Goal: Contribute content

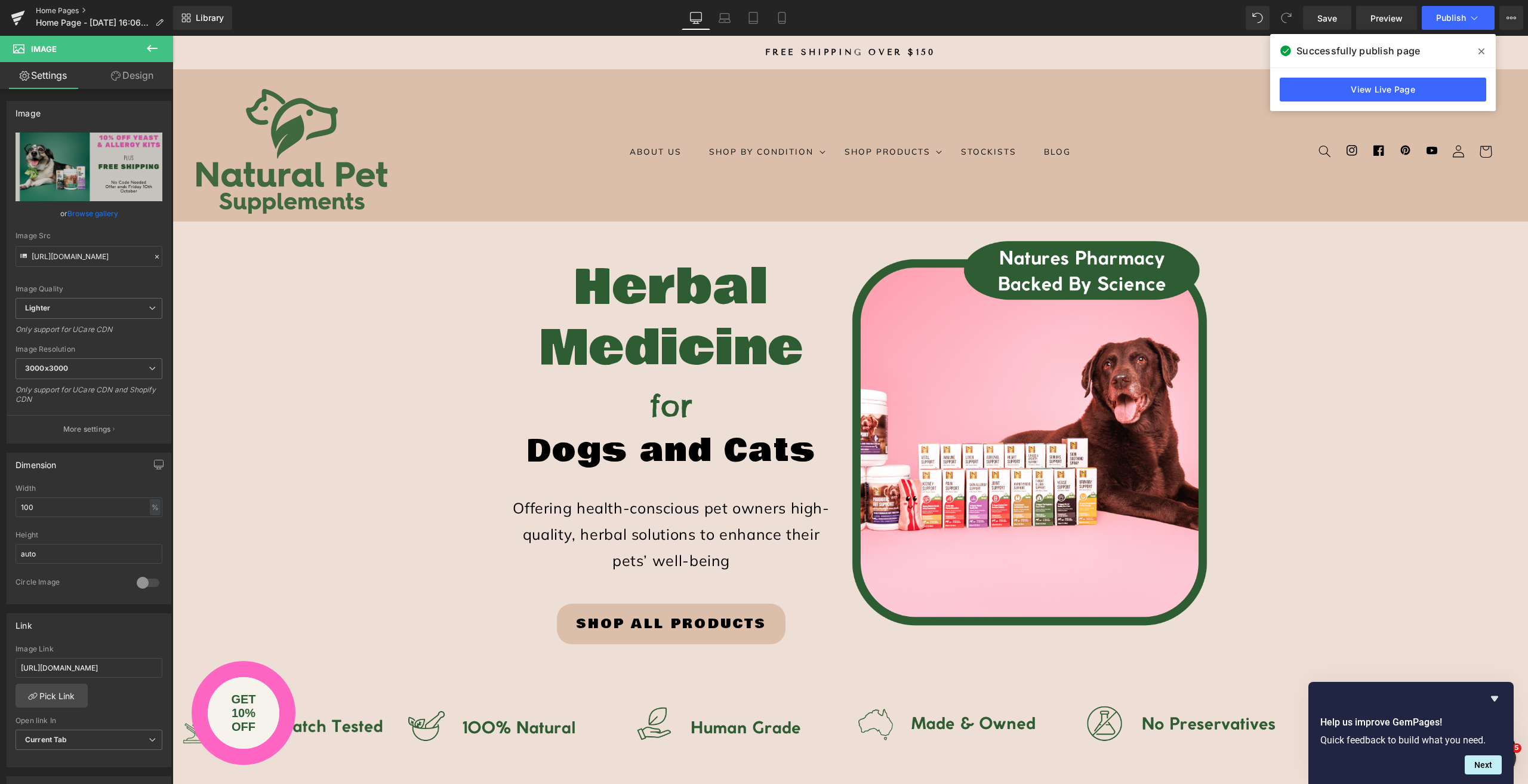
click at [51, 13] on link "Home Pages" at bounding box center [104, 11] width 137 height 10
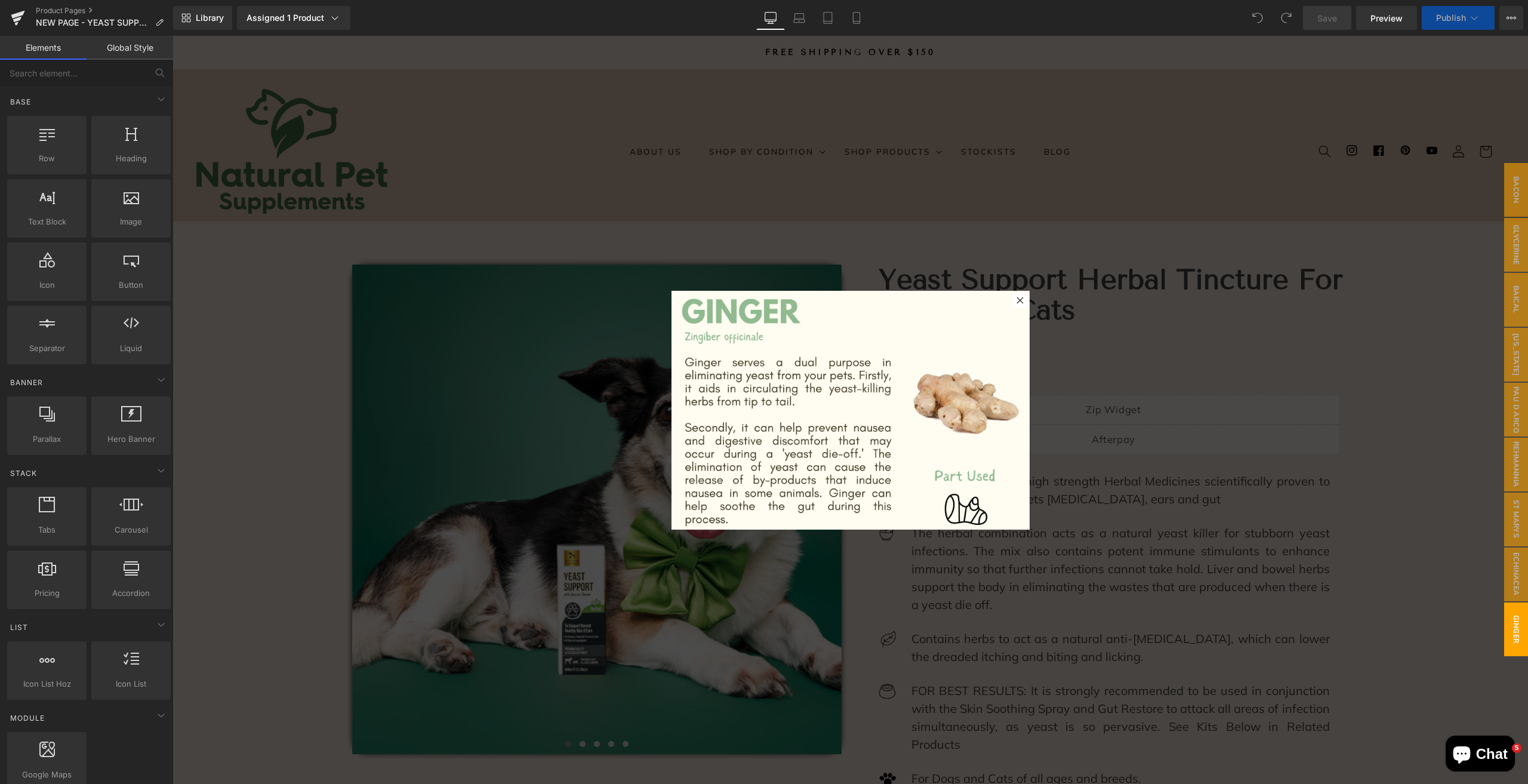
click at [781, 212] on div at bounding box center [850, 410] width 1356 height 748
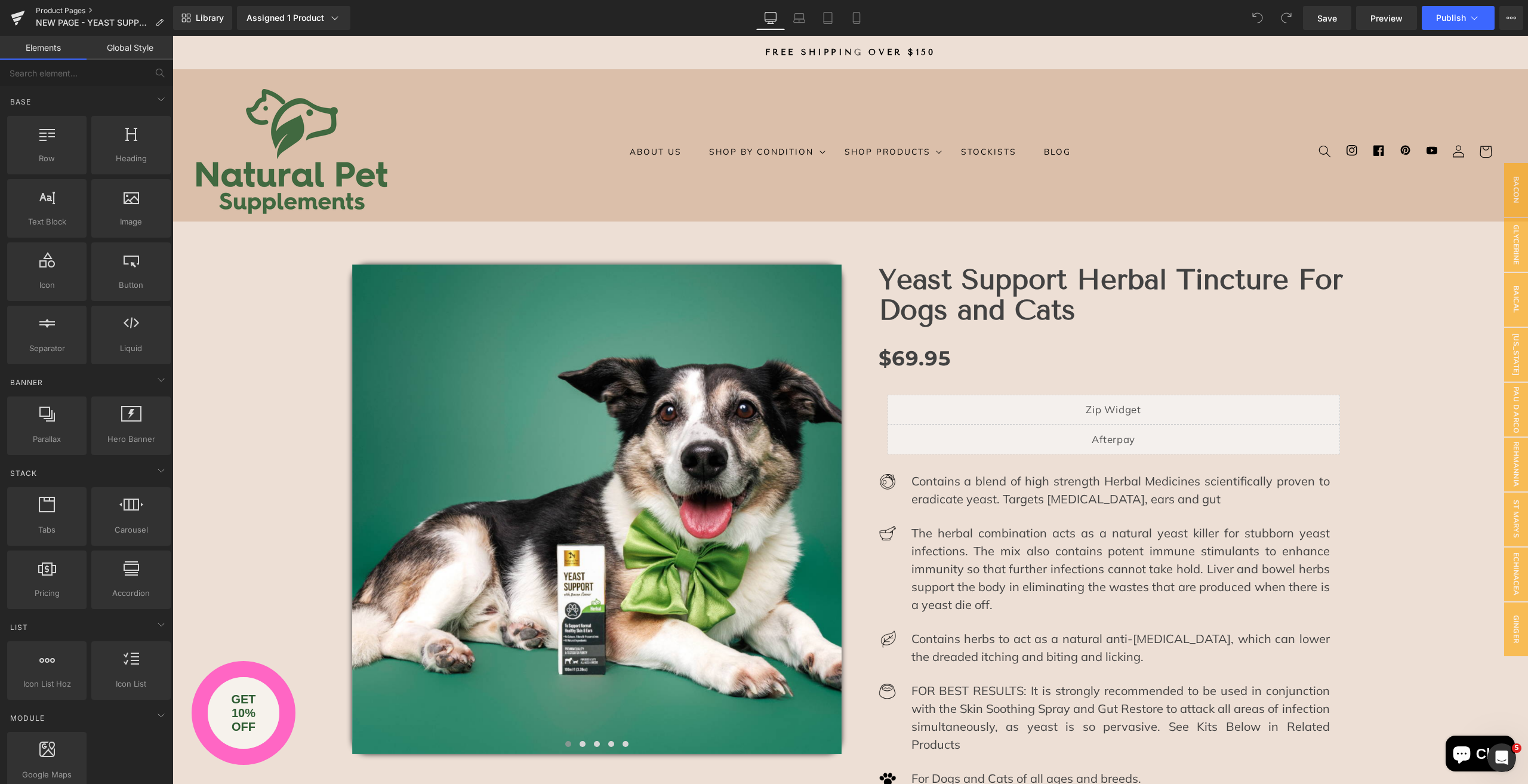
click at [78, 9] on link "Product Pages" at bounding box center [104, 11] width 137 height 10
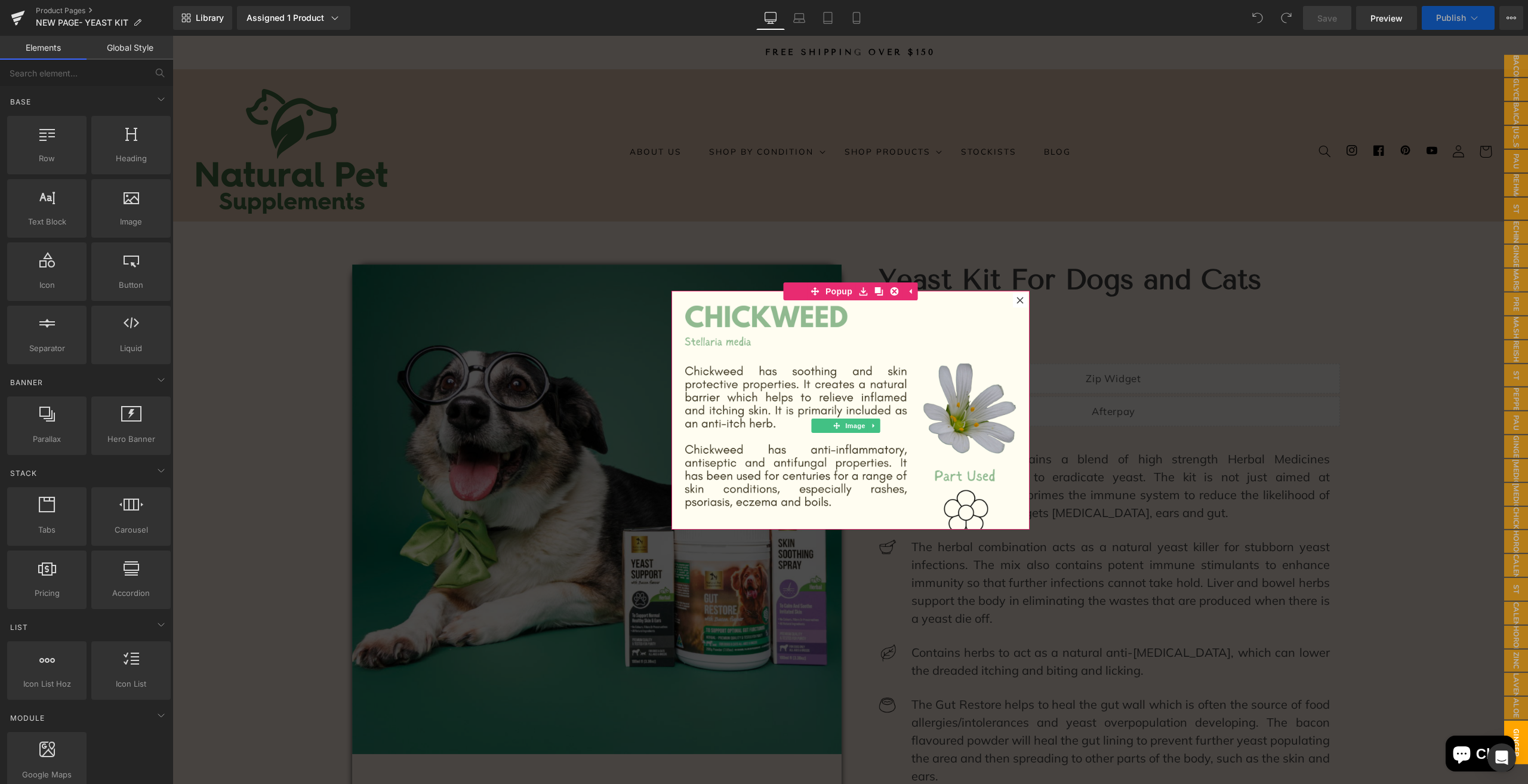
click at [266, 316] on div at bounding box center [850, 410] width 1356 height 748
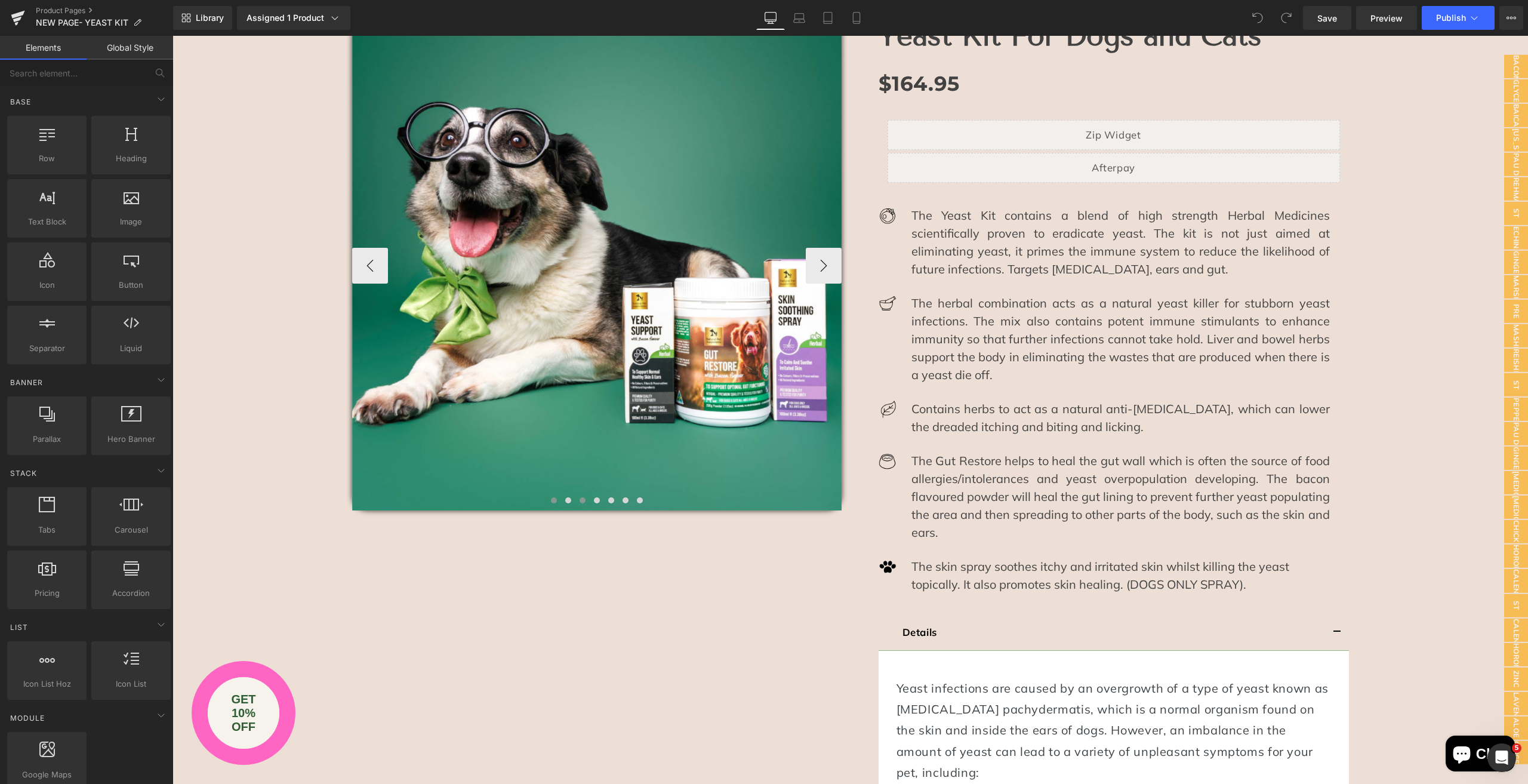
scroll to position [179, 0]
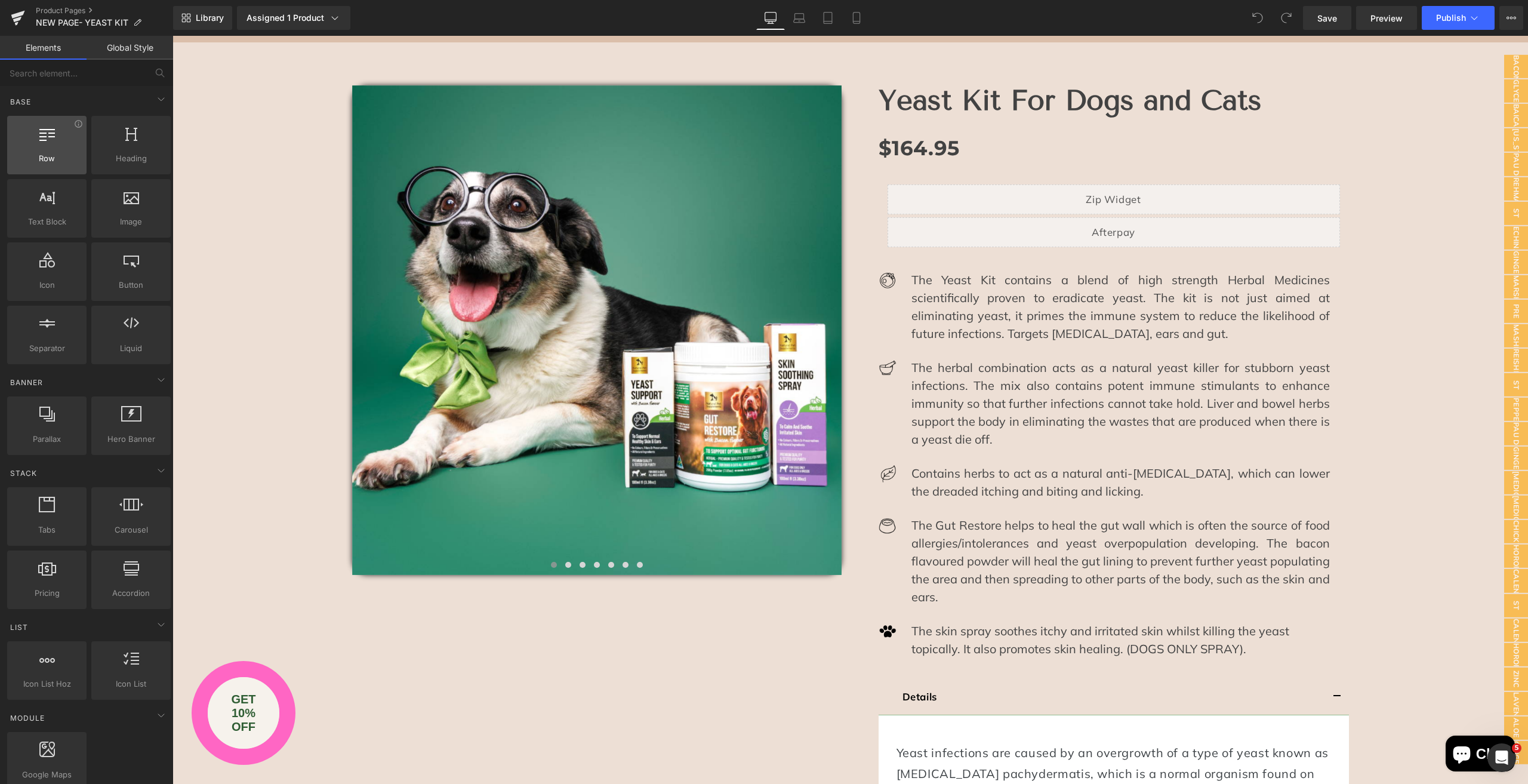
click at [57, 154] on span "Row" at bounding box center [47, 159] width 73 height 13
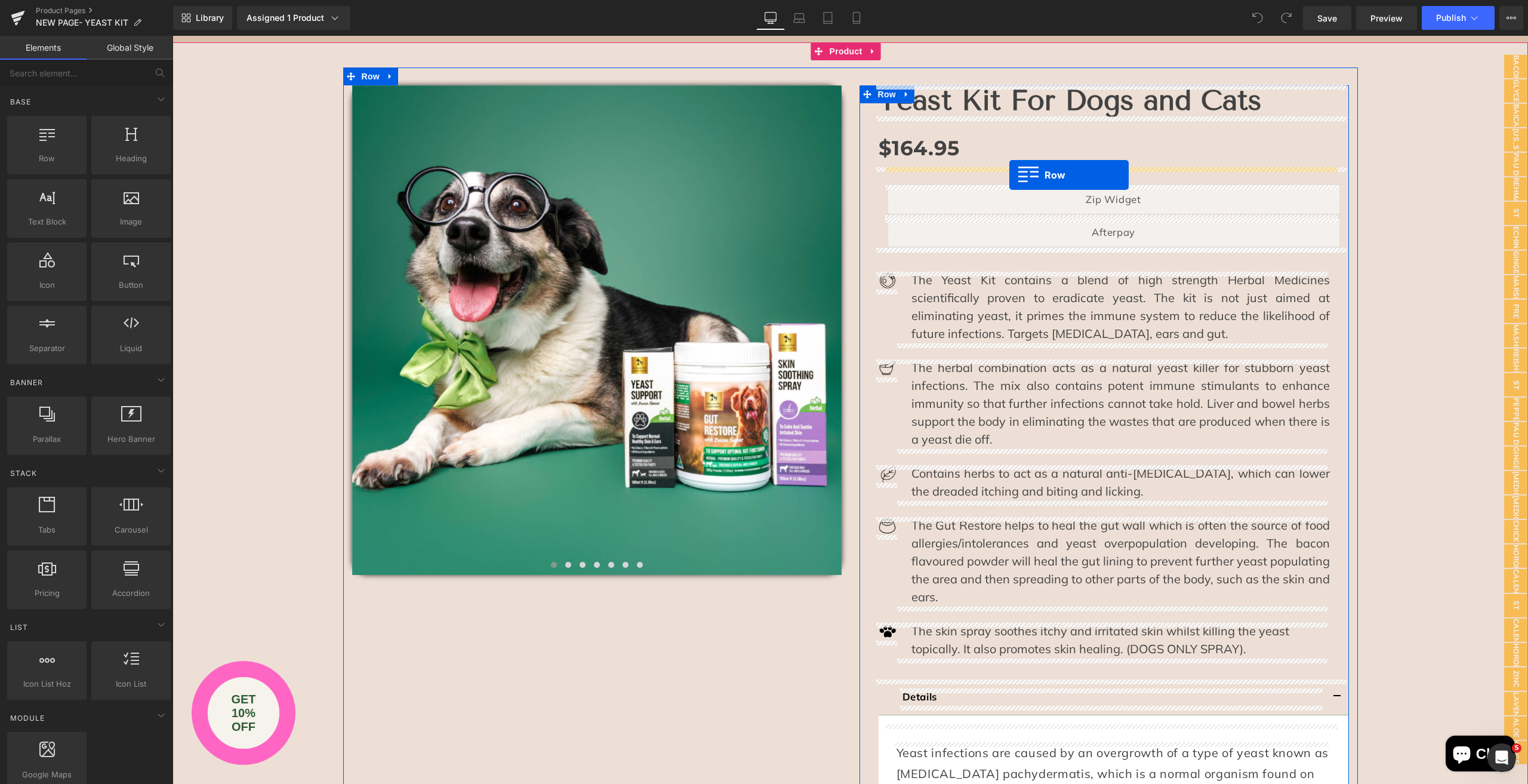
drag, startPoint x: 223, startPoint y: 190, endPoint x: 1009, endPoint y: 175, distance: 786.1
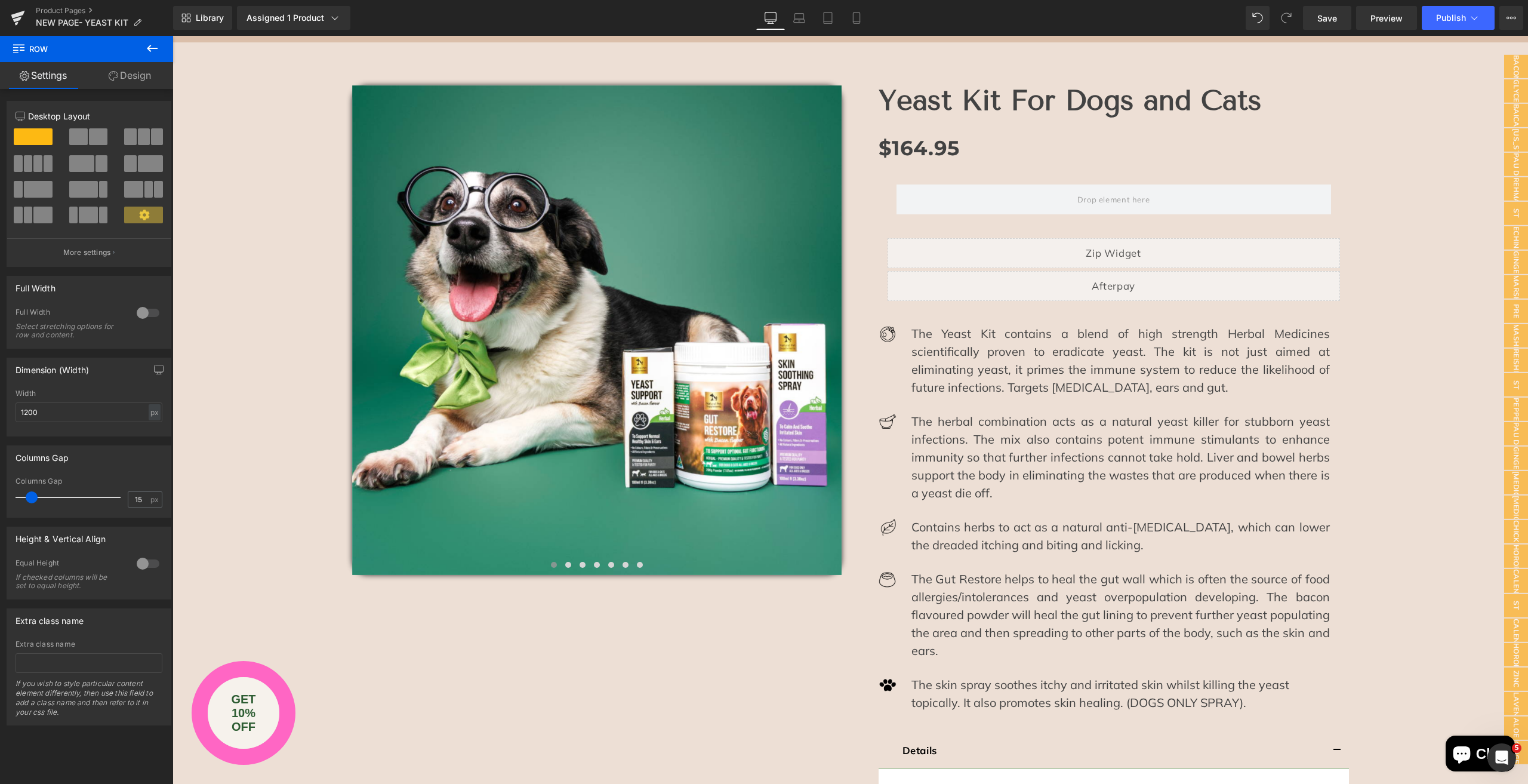
click at [150, 51] on icon at bounding box center [153, 48] width 14 height 14
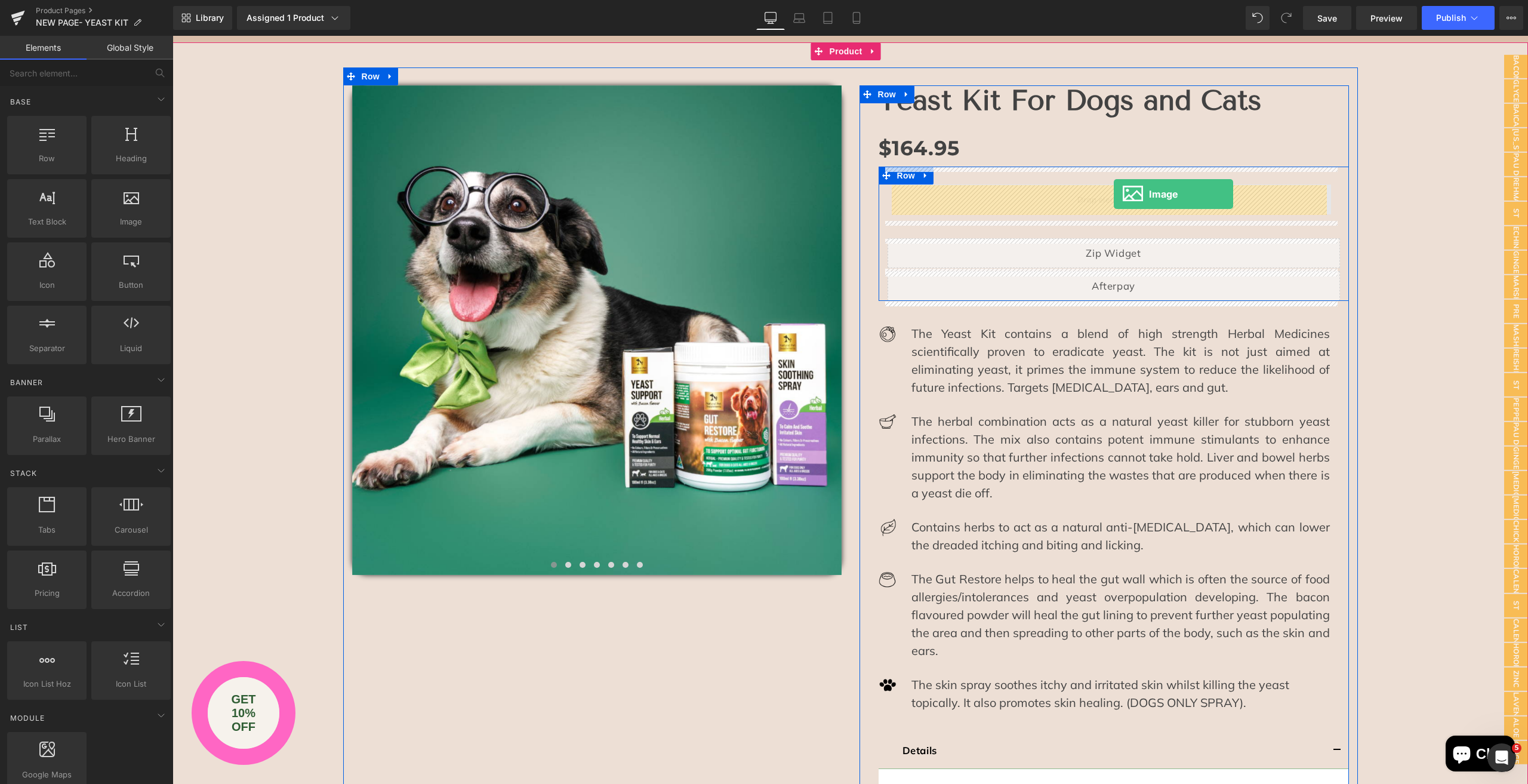
drag, startPoint x: 300, startPoint y: 250, endPoint x: 1114, endPoint y: 194, distance: 815.9
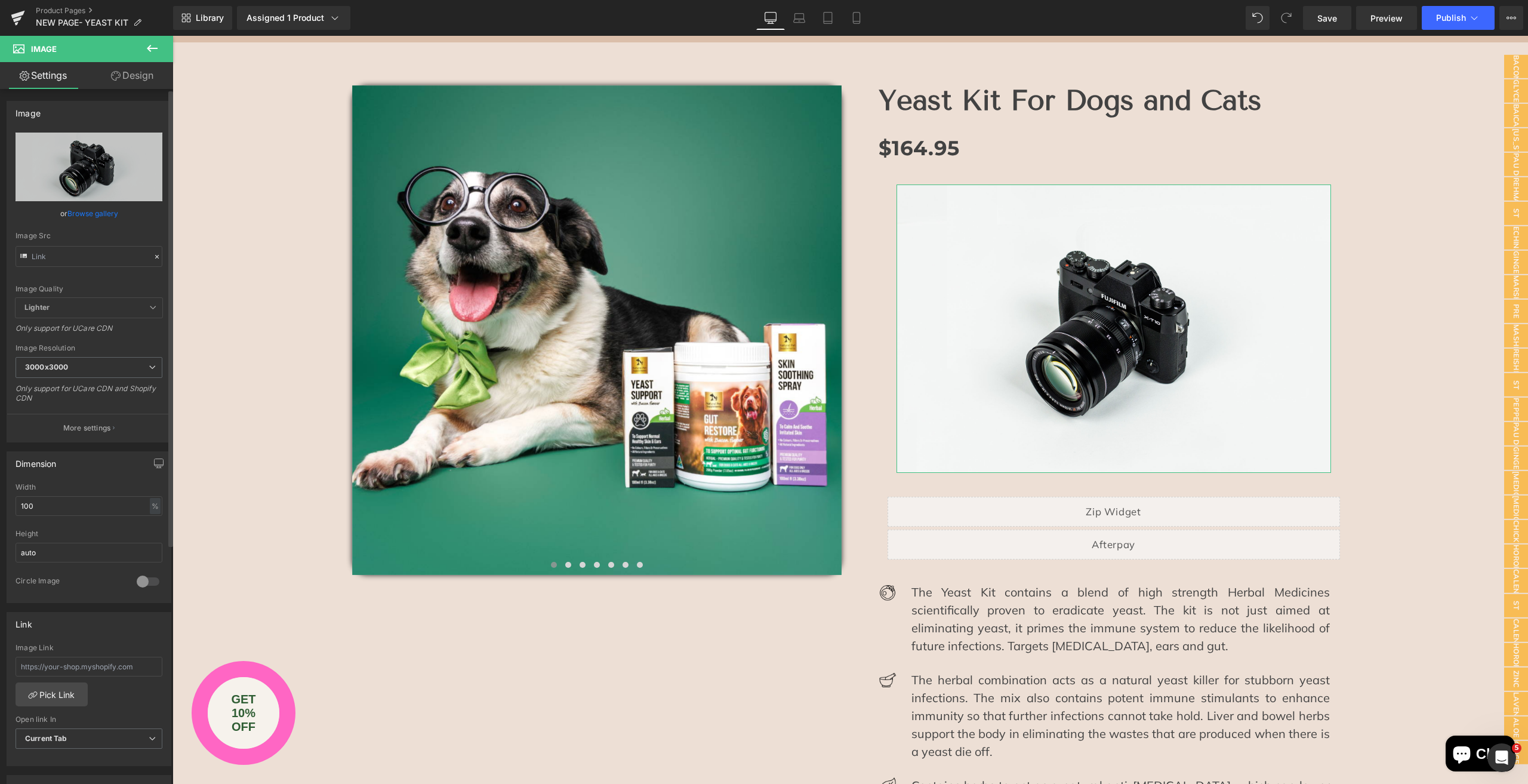
click at [108, 212] on link "Browse gallery" at bounding box center [92, 213] width 51 height 21
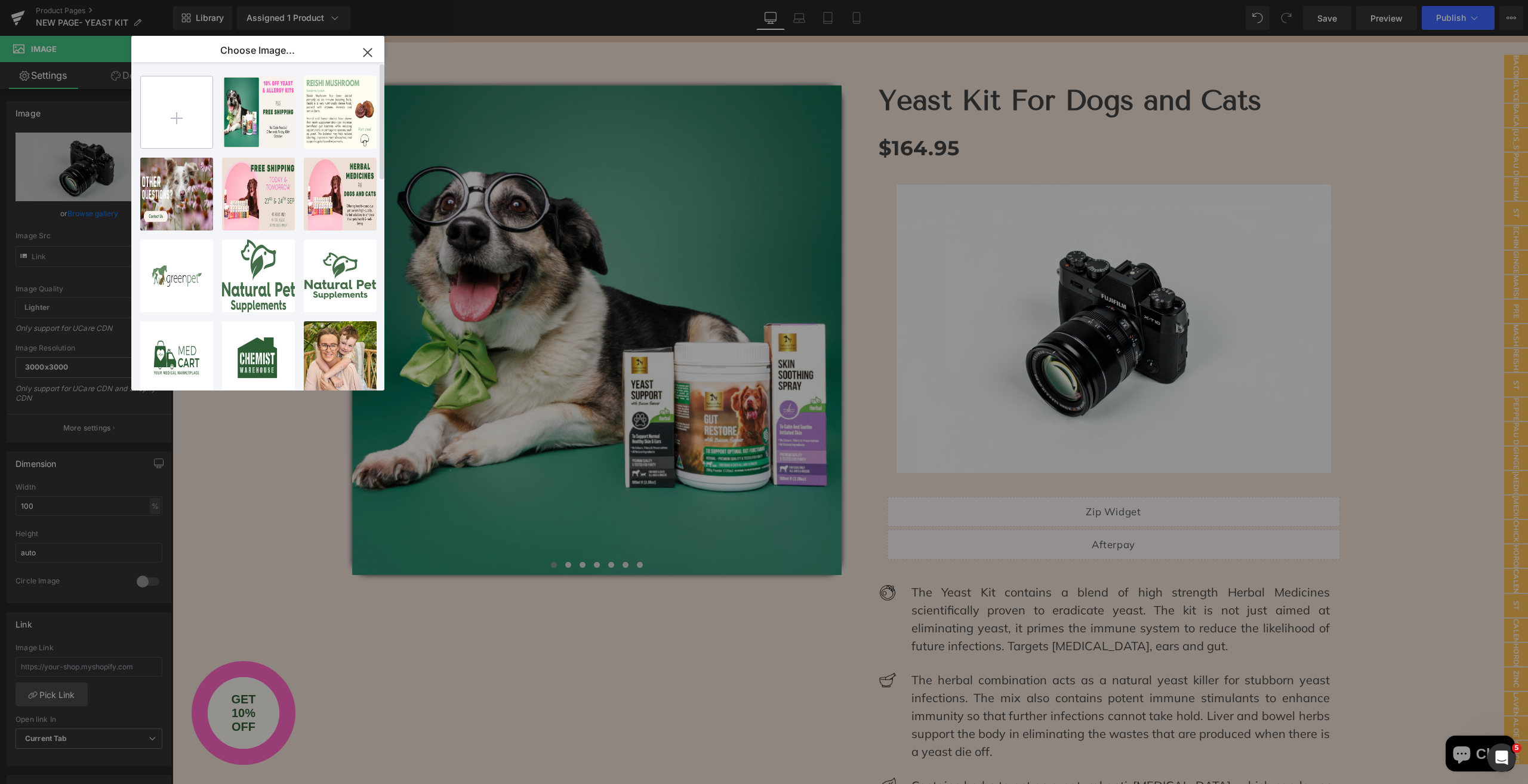
click at [181, 120] on input "file" at bounding box center [177, 112] width 72 height 72
type input "C:\fakepath\yeast banner.png"
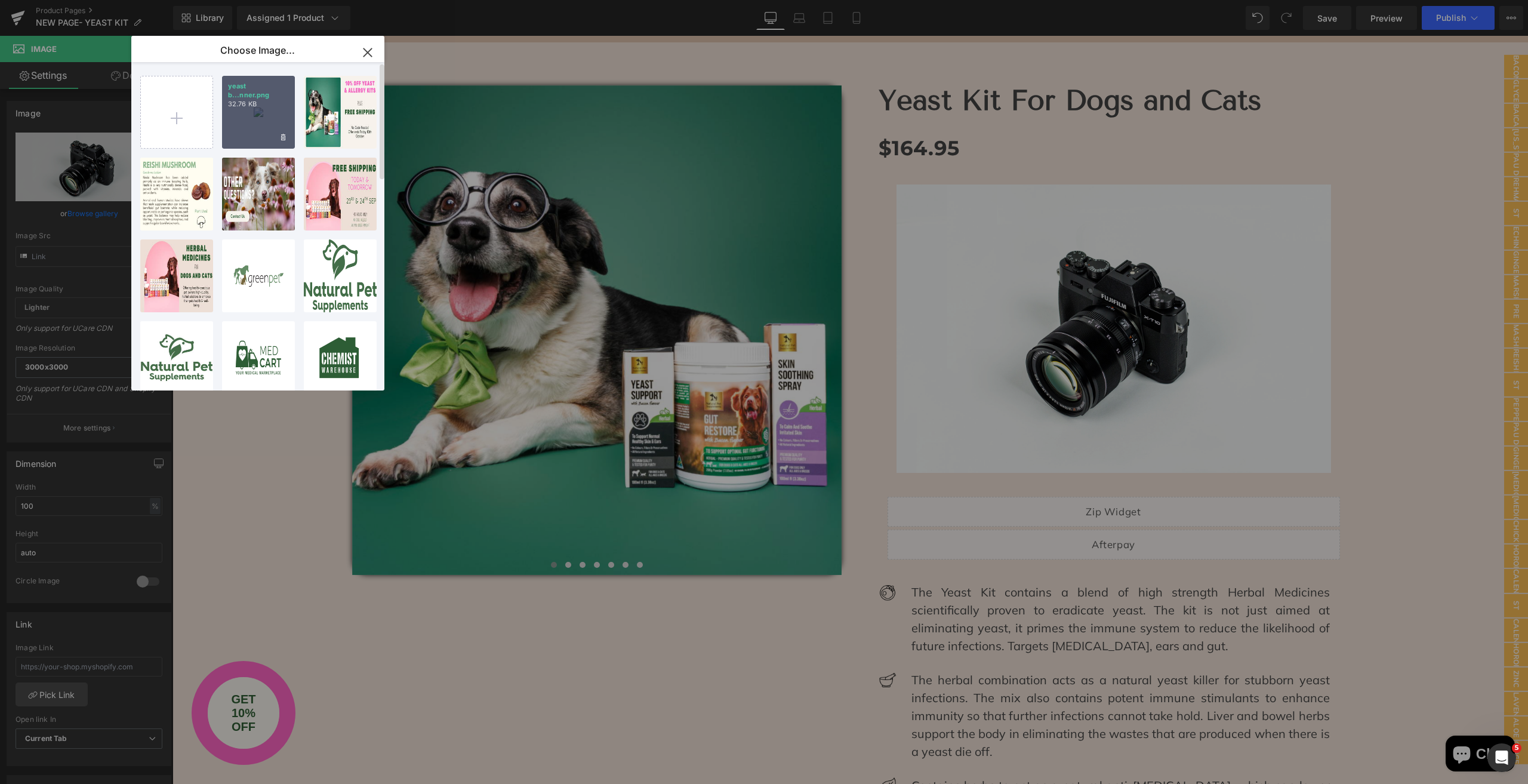
click at [258, 122] on div "yeast b...nner.png 32.76 KB" at bounding box center [258, 112] width 73 height 73
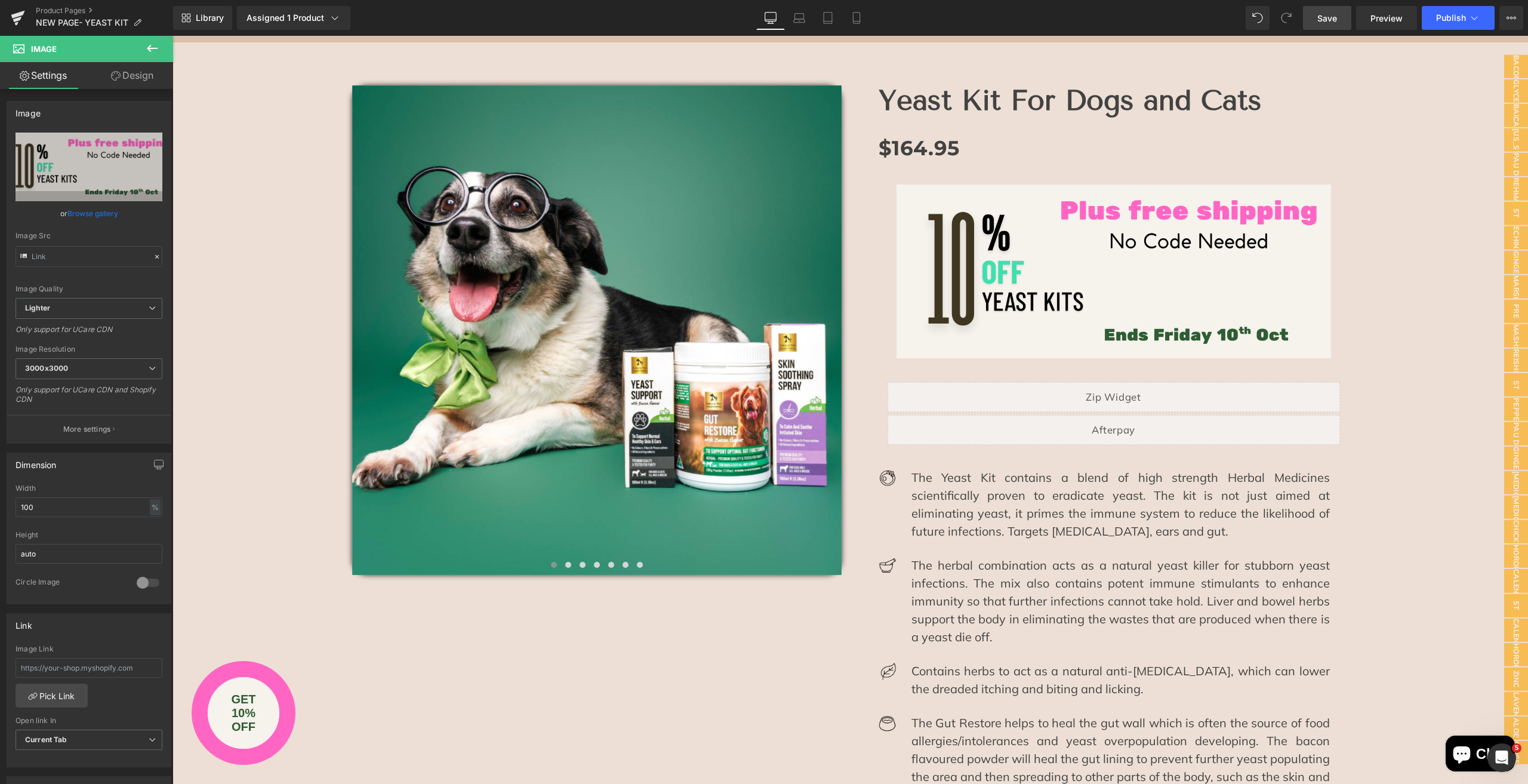
click at [1327, 17] on span "Save" at bounding box center [1328, 18] width 20 height 13
click at [1443, 16] on span "Publish" at bounding box center [1451, 18] width 30 height 10
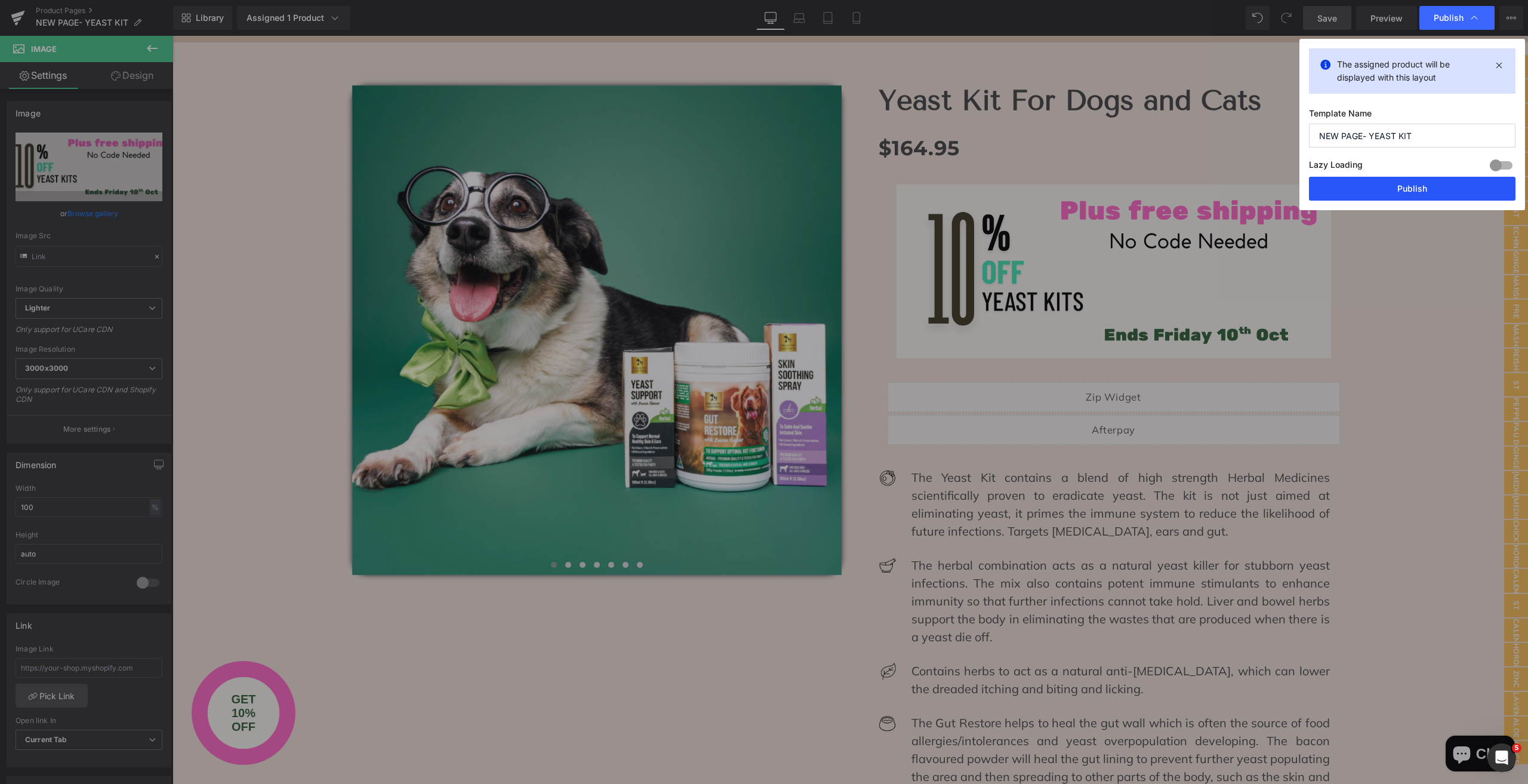
click at [1385, 188] on button "Publish" at bounding box center [1412, 188] width 206 height 24
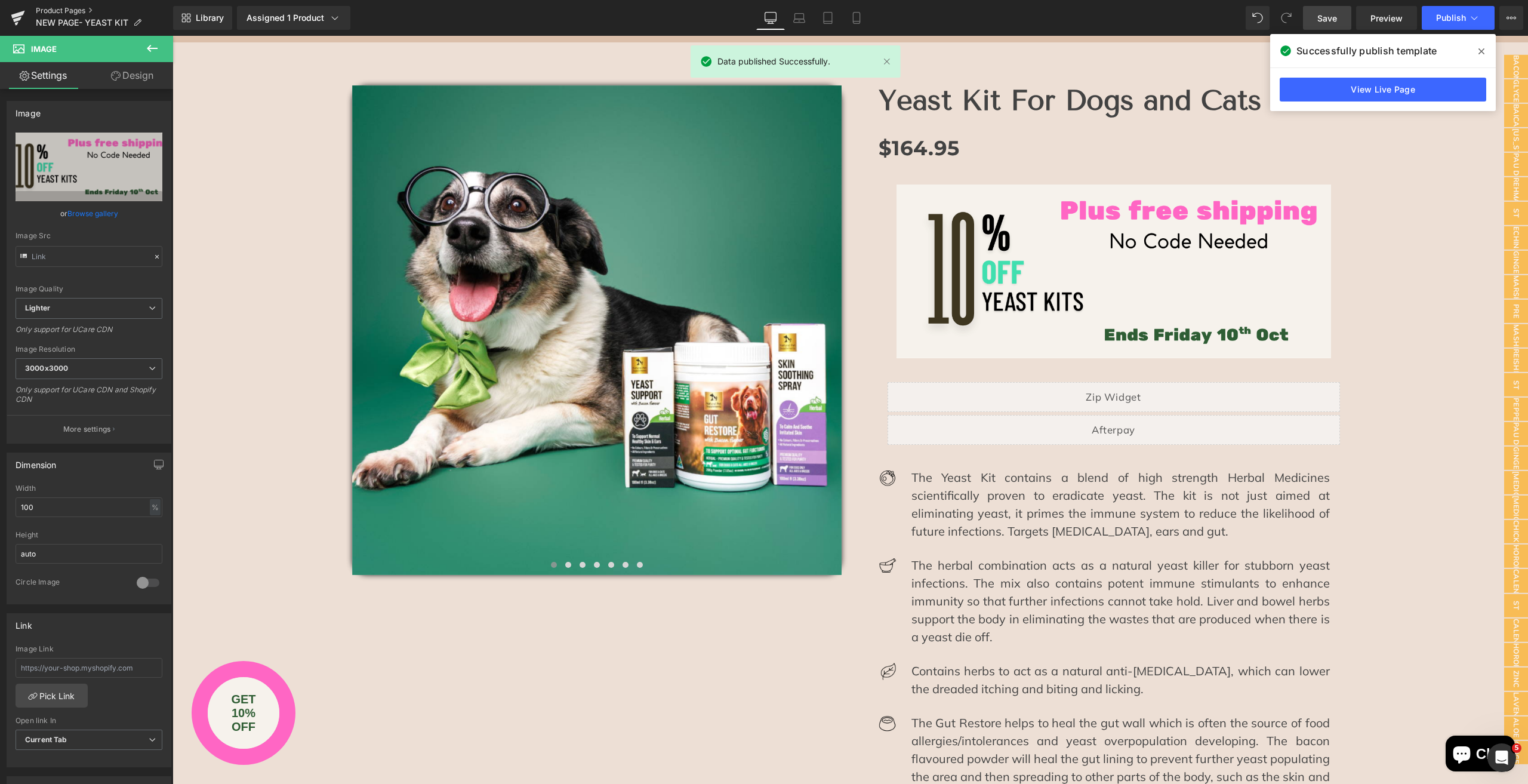
click at [69, 10] on link "Product Pages" at bounding box center [104, 11] width 137 height 10
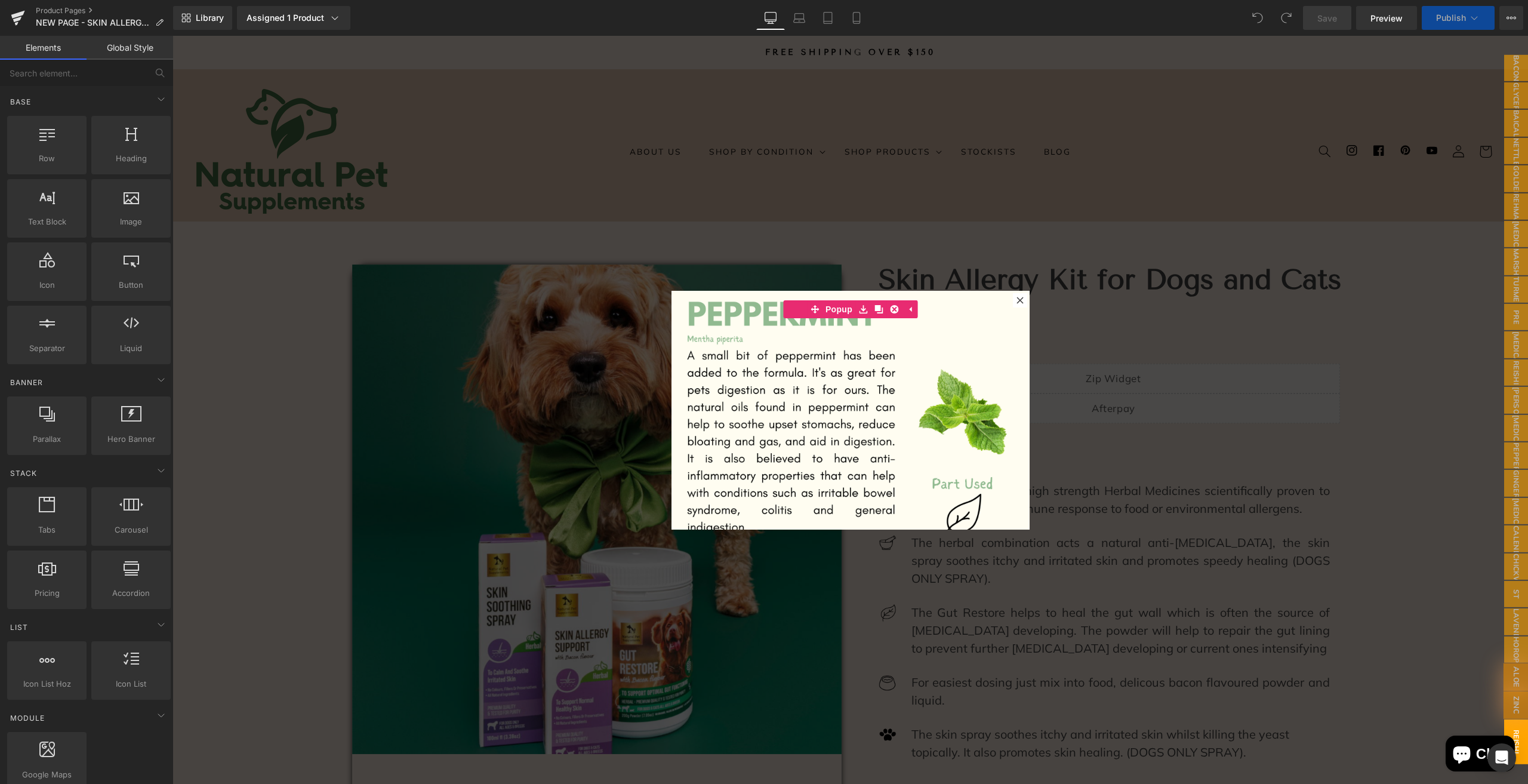
click at [520, 218] on div at bounding box center [850, 410] width 1356 height 748
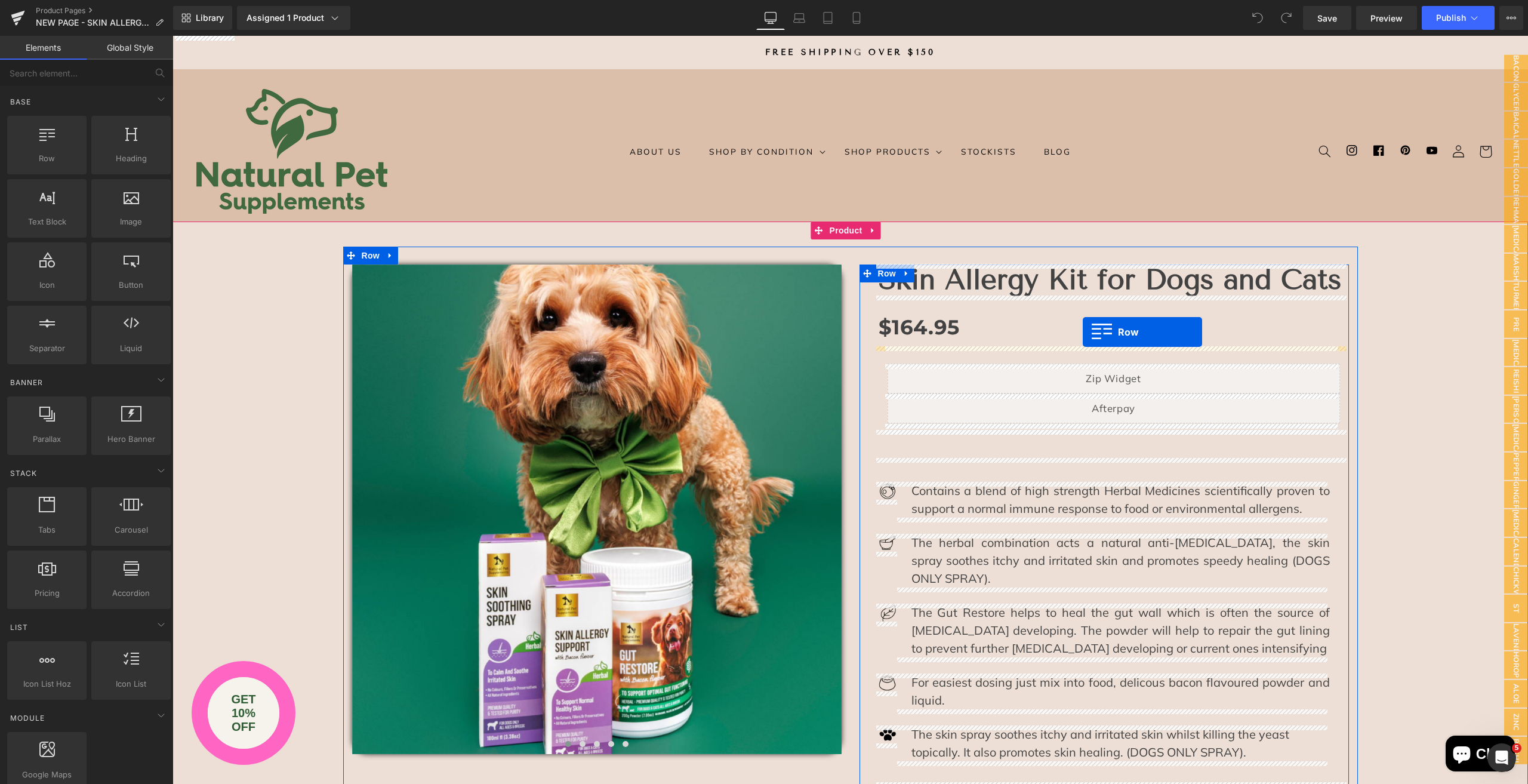
drag, startPoint x: 217, startPoint y: 187, endPoint x: 1083, endPoint y: 332, distance: 878.1
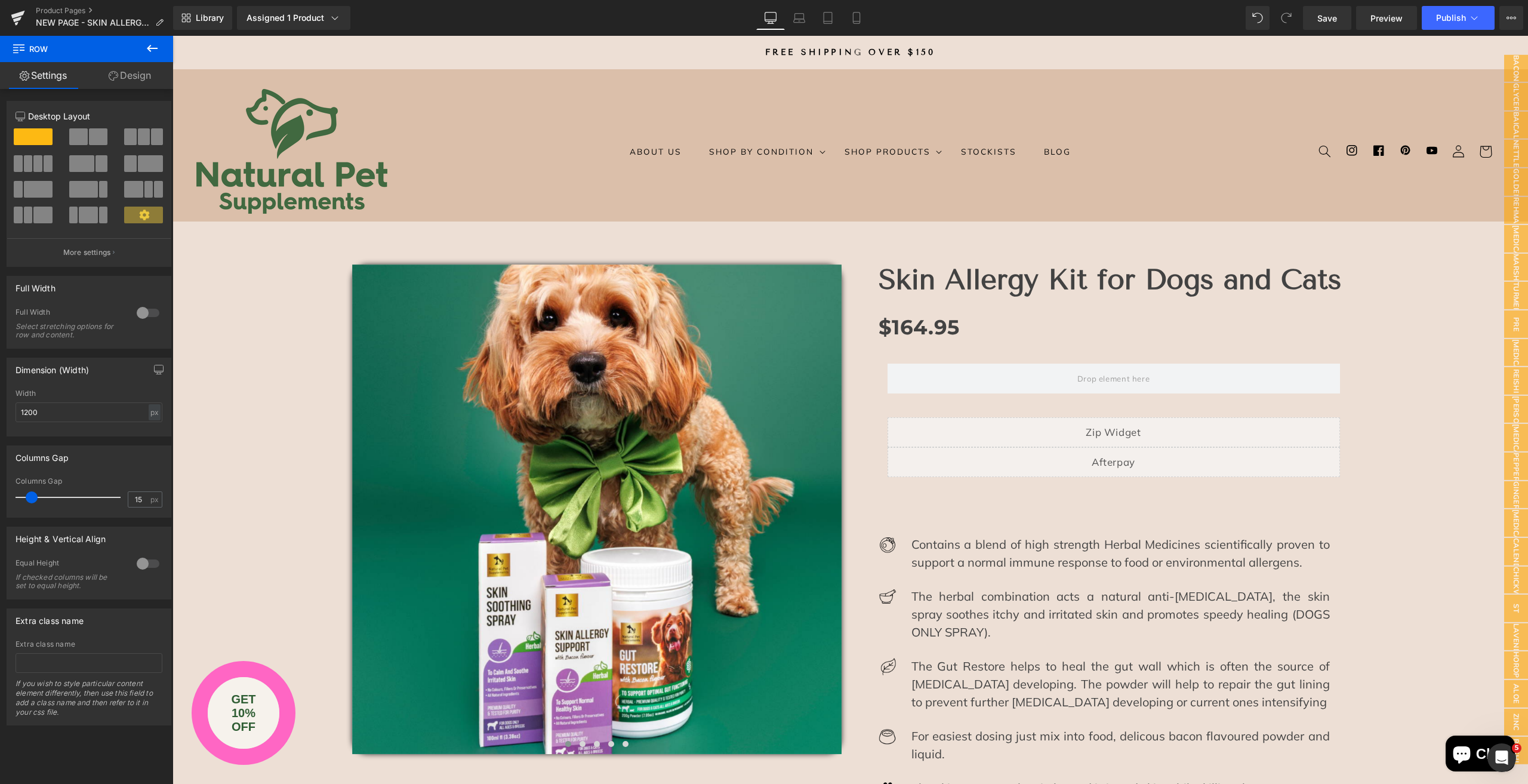
click at [155, 46] on icon at bounding box center [153, 48] width 14 height 14
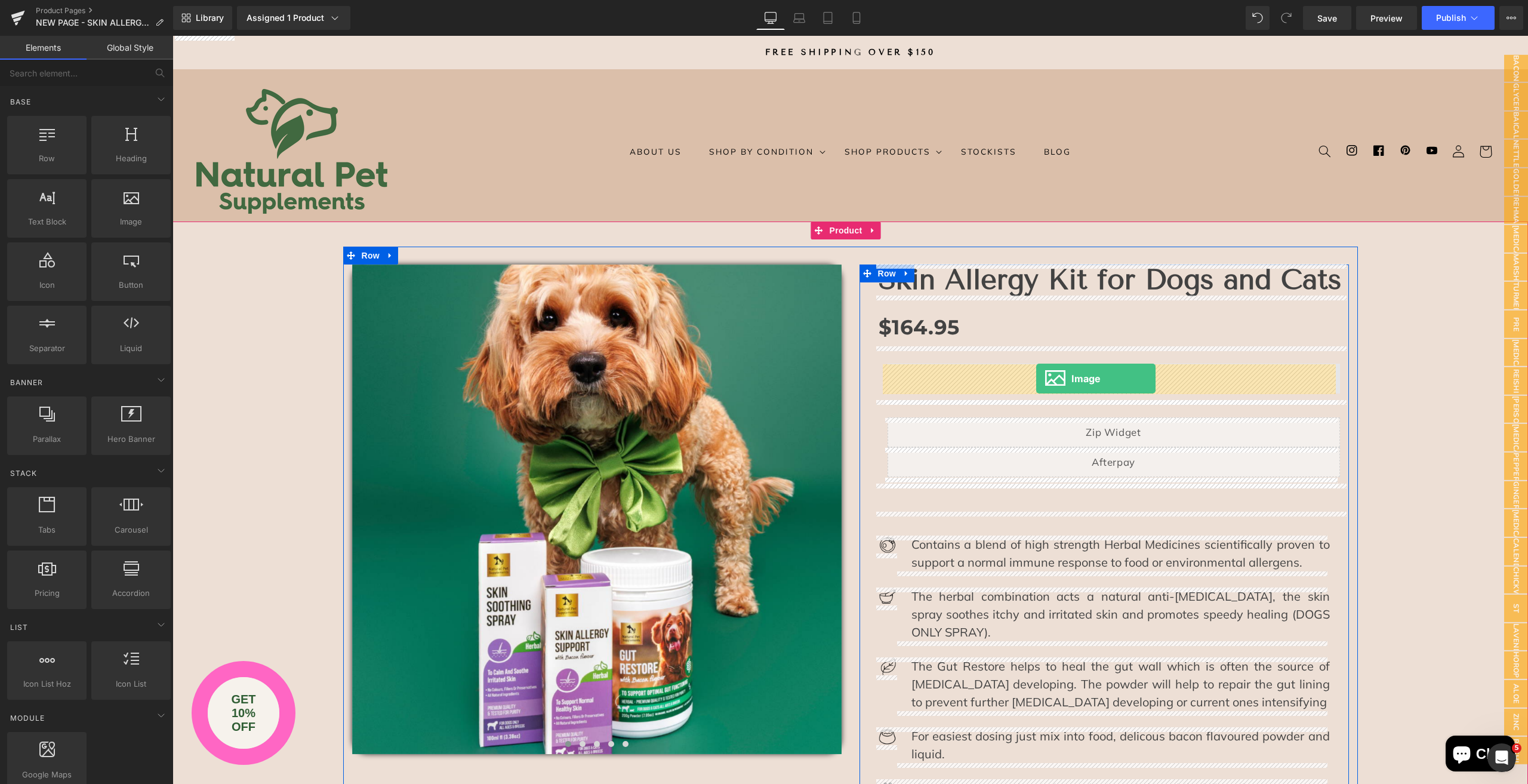
drag, startPoint x: 308, startPoint y: 244, endPoint x: 1036, endPoint y: 379, distance: 740.4
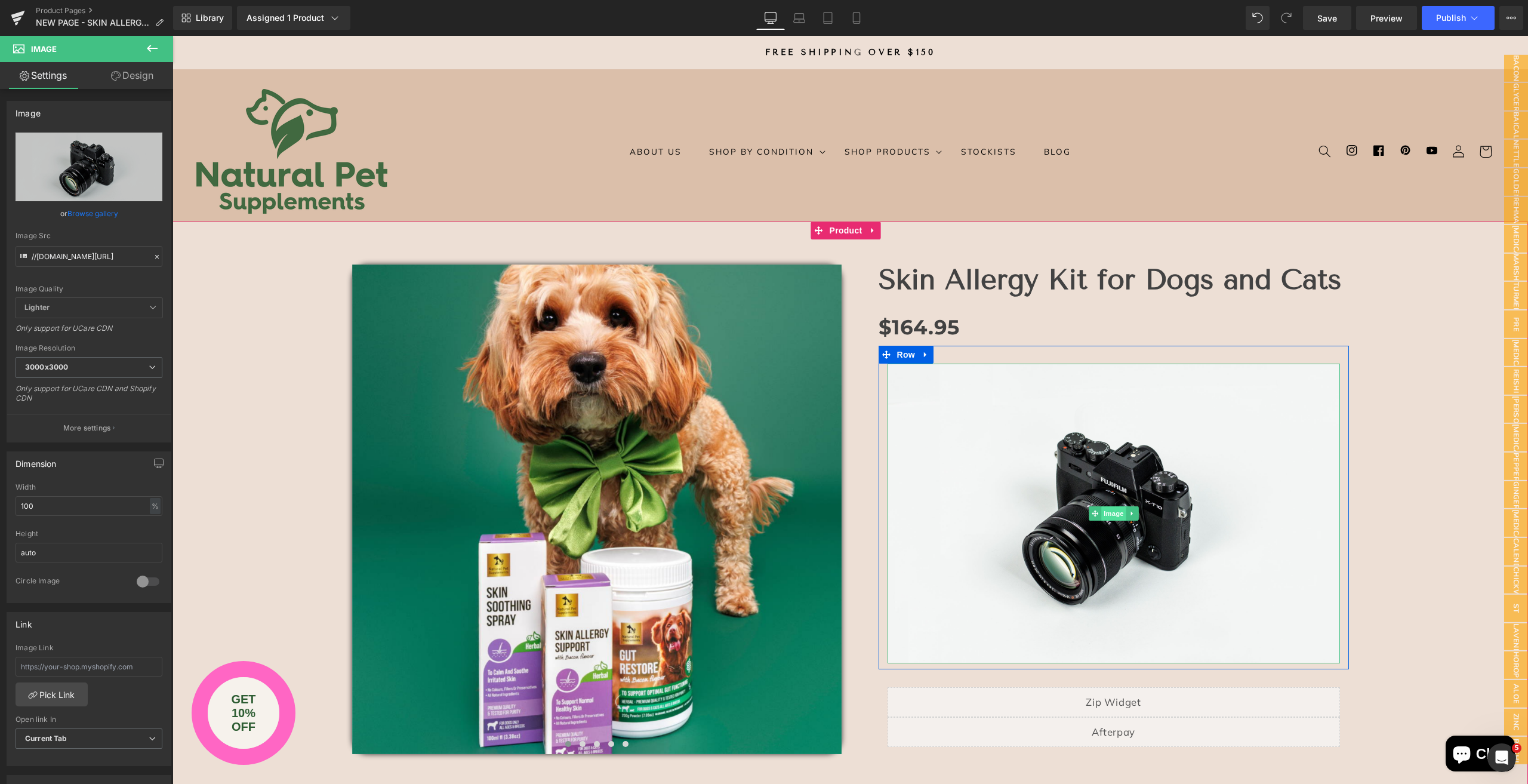
click at [1107, 511] on span "Image" at bounding box center [1114, 513] width 25 height 14
click at [71, 209] on link "Browse gallery" at bounding box center [92, 213] width 51 height 21
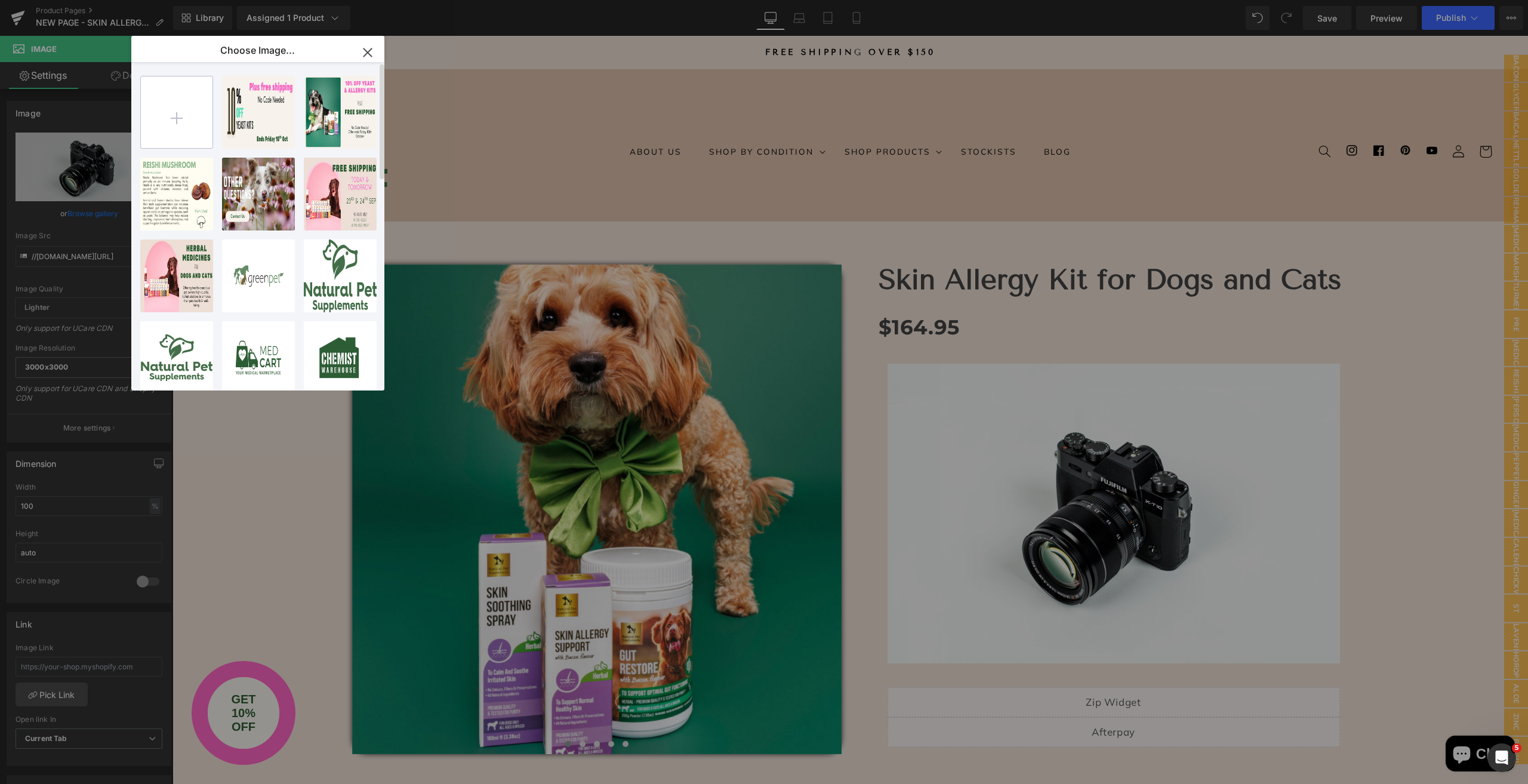
click at [164, 115] on input "file" at bounding box center [177, 112] width 72 height 72
type input "C:\fakepath\skin allergy banner.png"
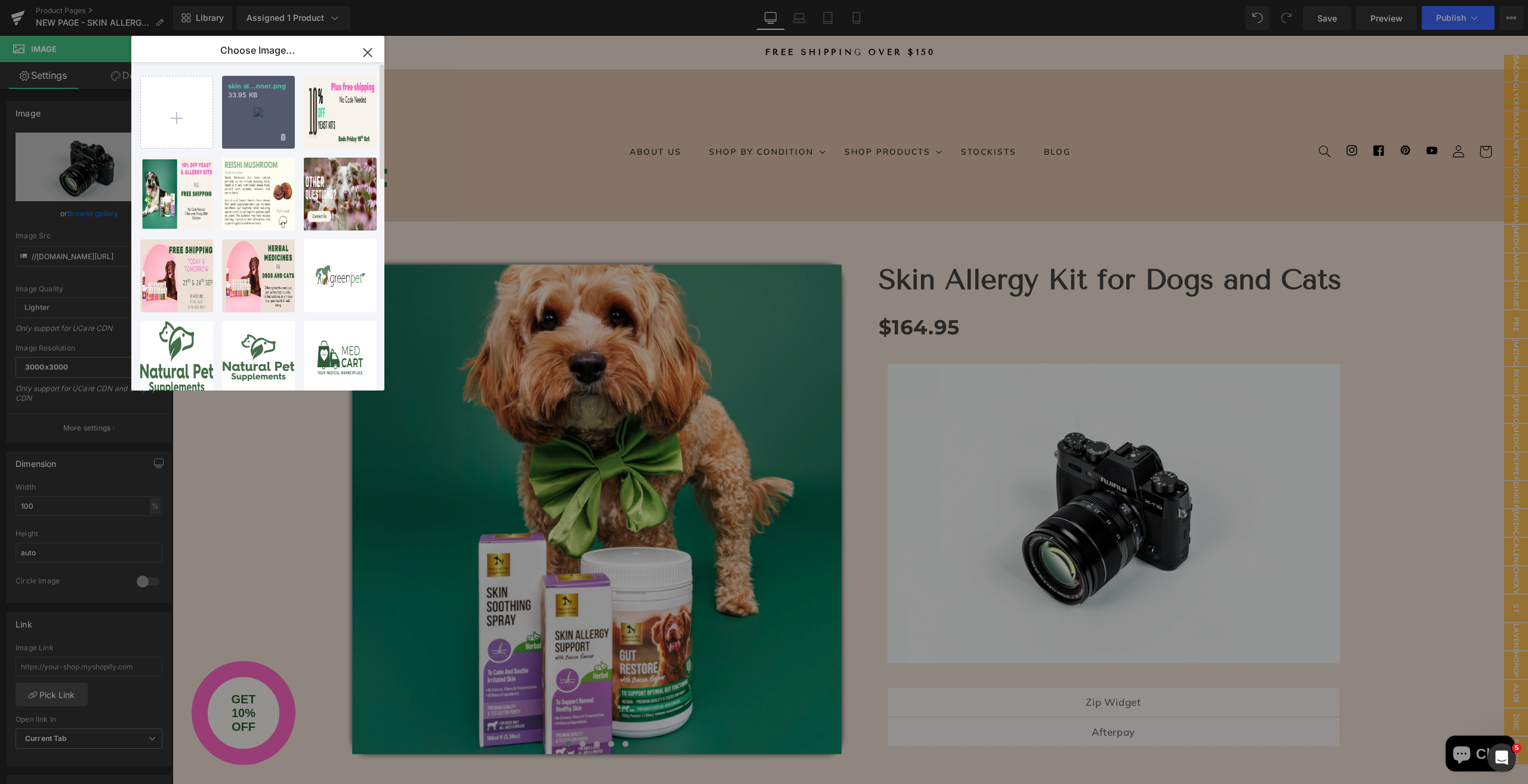
click at [241, 123] on div "skin al...nner.png 33.95 KB" at bounding box center [258, 112] width 73 height 73
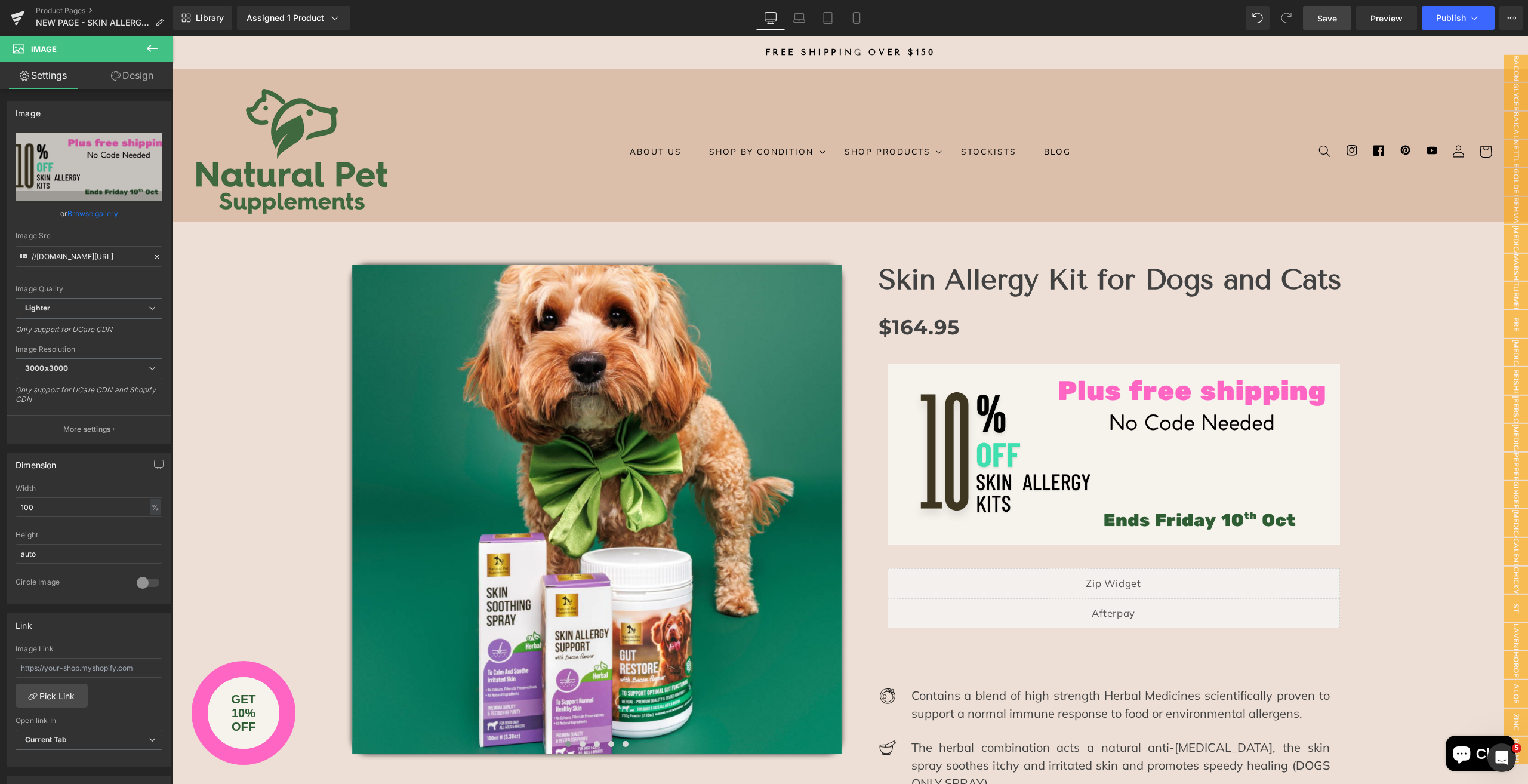
click at [1331, 25] on link "Save" at bounding box center [1328, 18] width 48 height 24
click at [1445, 21] on span "Publish" at bounding box center [1451, 18] width 30 height 10
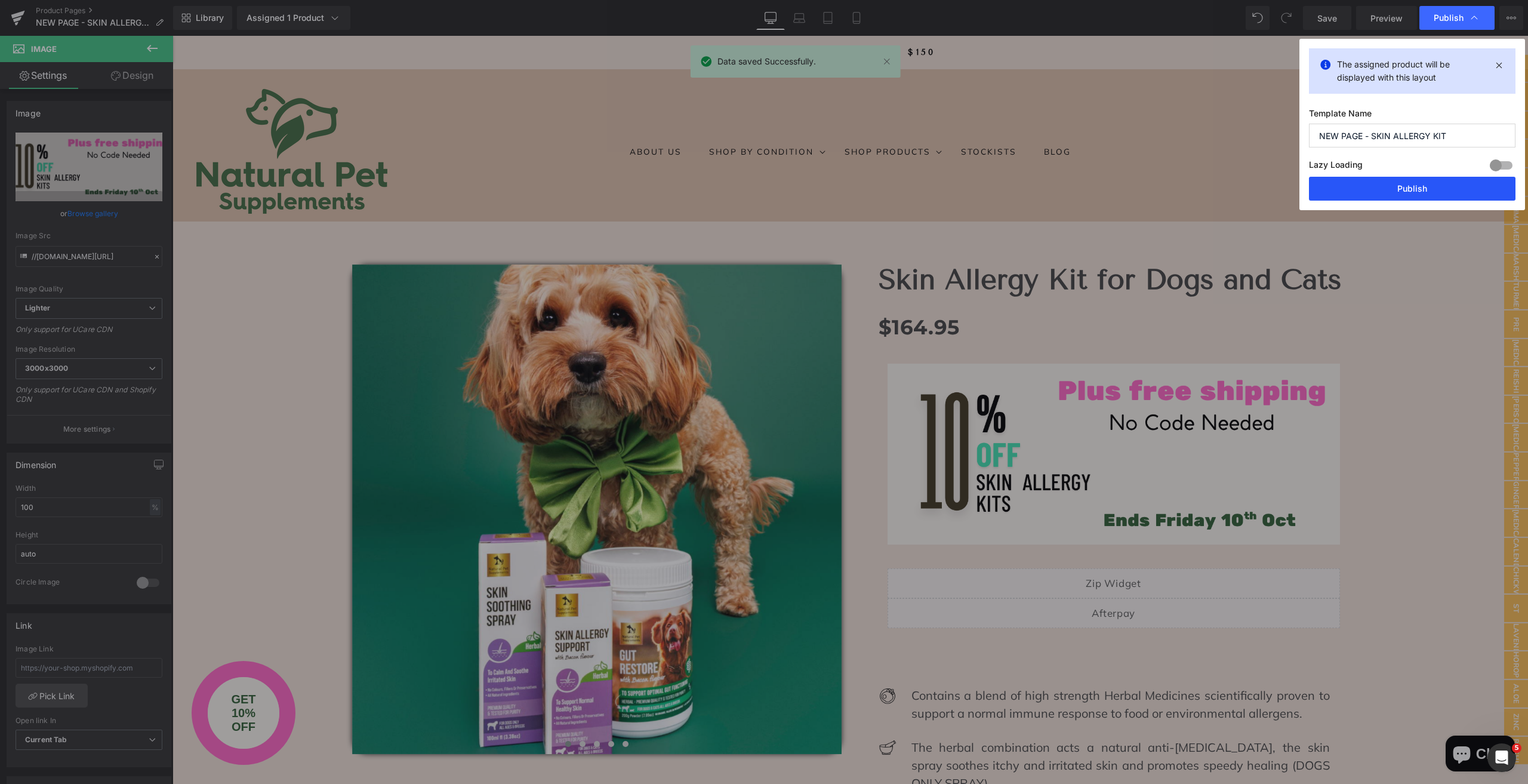
click at [1389, 188] on button "Publish" at bounding box center [1412, 188] width 206 height 24
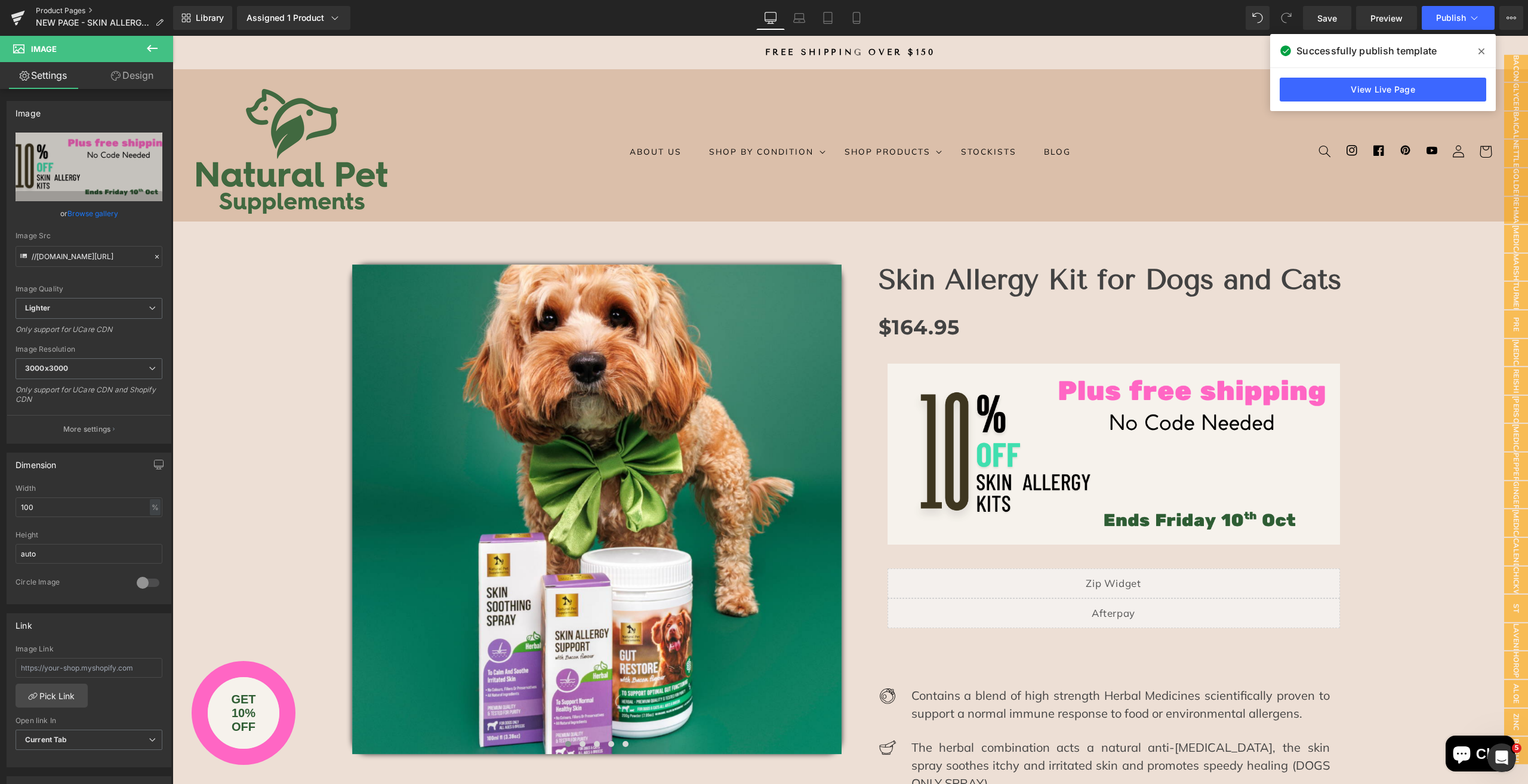
click at [68, 13] on link "Product Pages" at bounding box center [104, 11] width 137 height 10
